Goal: Contribute content: Add original content to the website for others to see

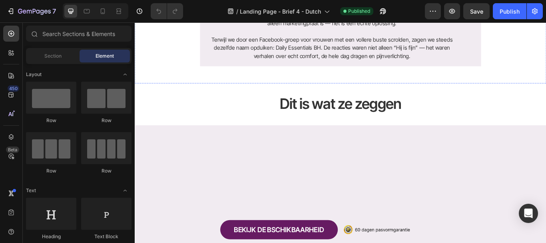
scroll to position [200, 0]
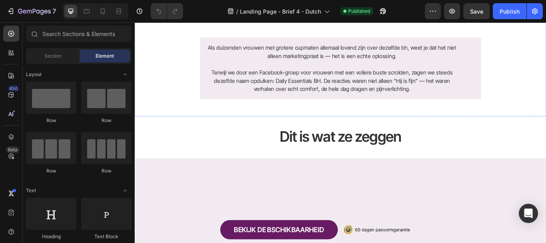
click at [322, 0] on img at bounding box center [374, 0] width 479 height 0
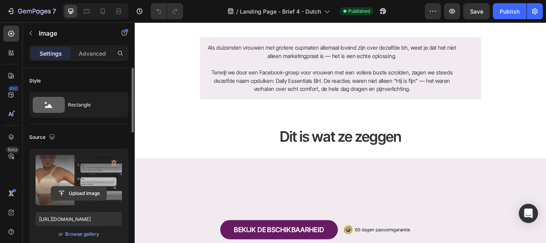
click at [79, 192] on input "file" at bounding box center [78, 193] width 55 height 14
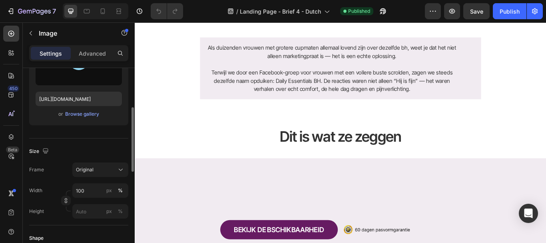
scroll to position [40, 0]
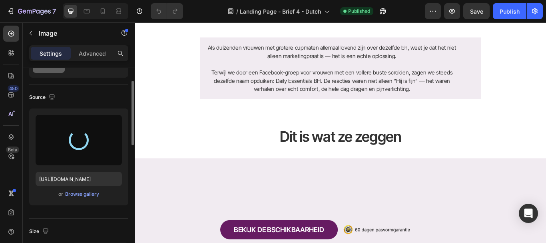
type input "https://cdn.shopify.com/s/files/1/0924/7241/0450/files/gempages_551937686970041…"
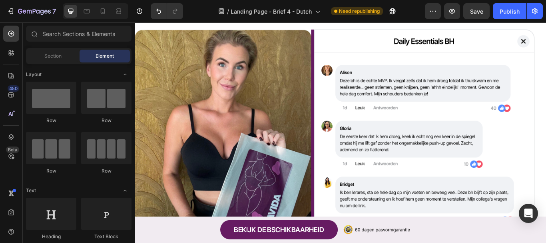
scroll to position [178, 0]
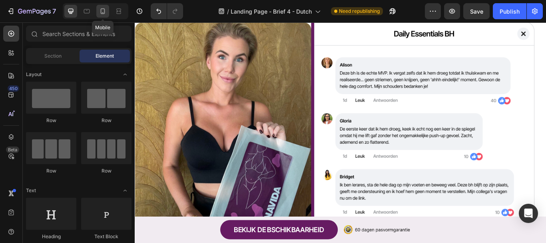
click at [101, 14] on icon at bounding box center [103, 11] width 8 height 8
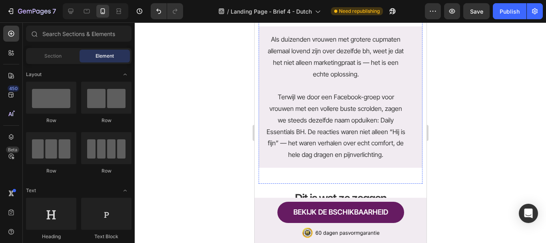
scroll to position [76, 0]
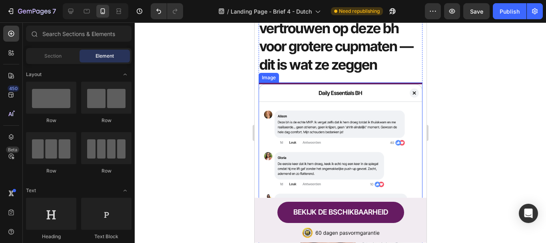
click at [308, 136] on img at bounding box center [340, 239] width 164 height 315
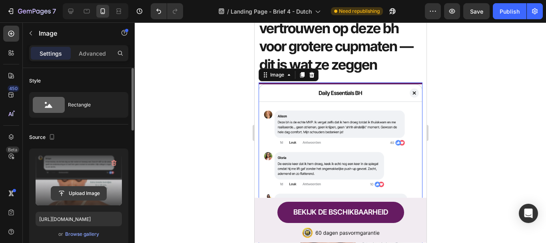
click at [80, 192] on input "file" at bounding box center [78, 193] width 55 height 14
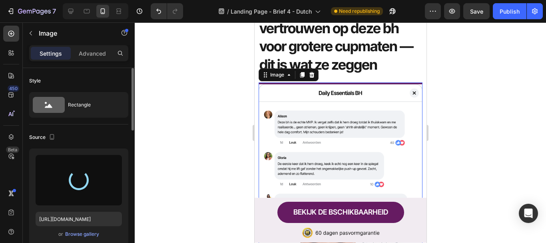
type input "https://cdn.shopify.com/s/files/1/0924/7241/0450/files/gempages_551937686970041…"
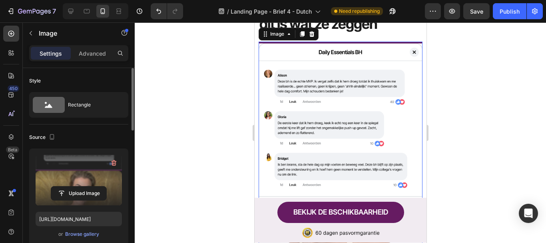
scroll to position [116, 0]
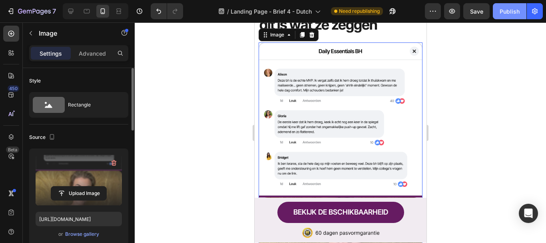
click at [507, 12] on div "Publish" at bounding box center [509, 11] width 20 height 8
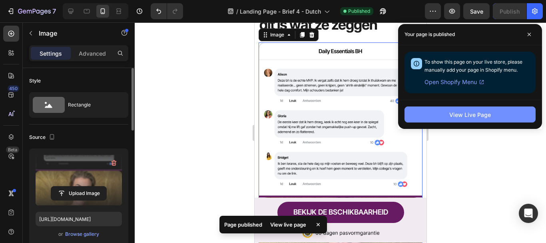
click at [419, 120] on button "View Live Page" at bounding box center [469, 114] width 131 height 16
